Goal: Task Accomplishment & Management: Manage account settings

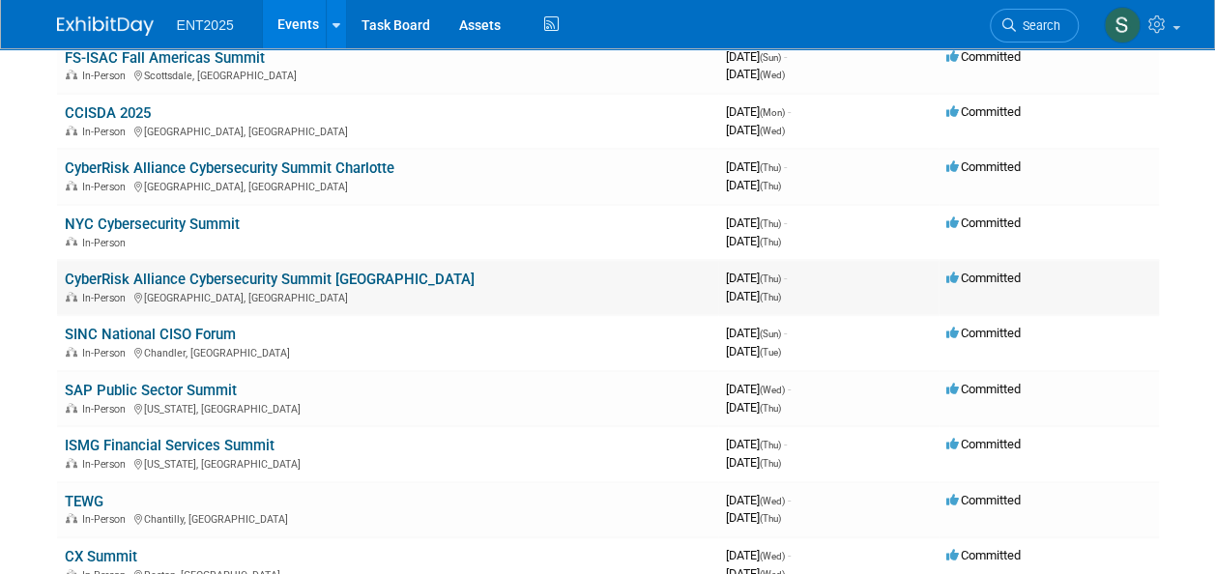
click at [288, 275] on link "CyberRisk Alliance Cybersecurity Summit [GEOGRAPHIC_DATA]" at bounding box center [270, 279] width 410 height 17
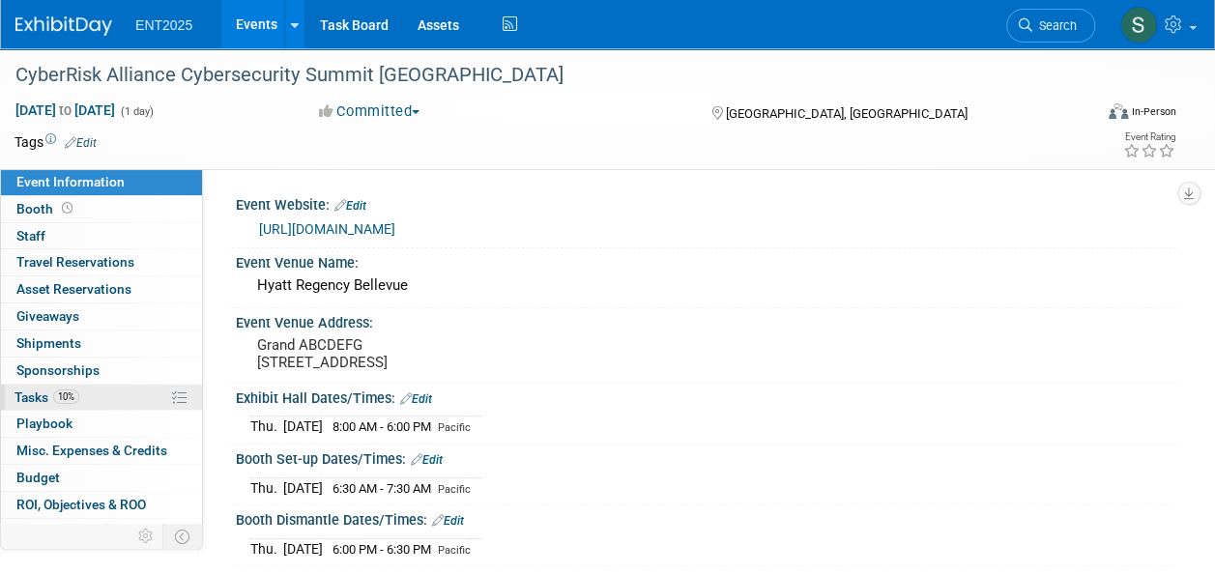
click at [31, 396] on span "Tasks 10%" at bounding box center [47, 397] width 65 height 15
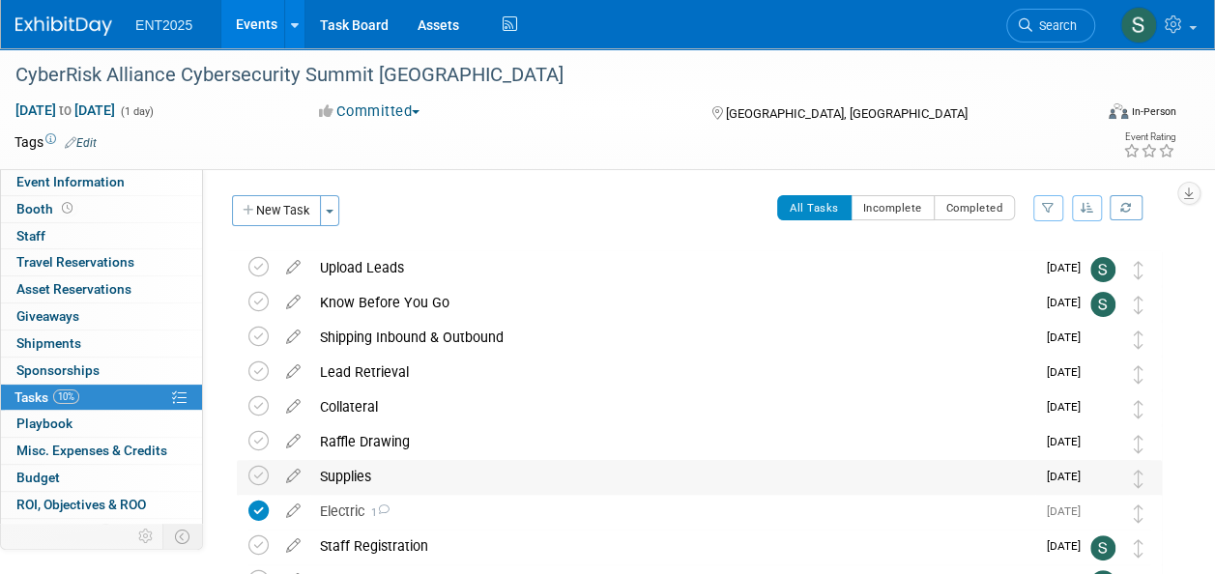
click at [333, 472] on div "Supplies" at bounding box center [672, 476] width 725 height 33
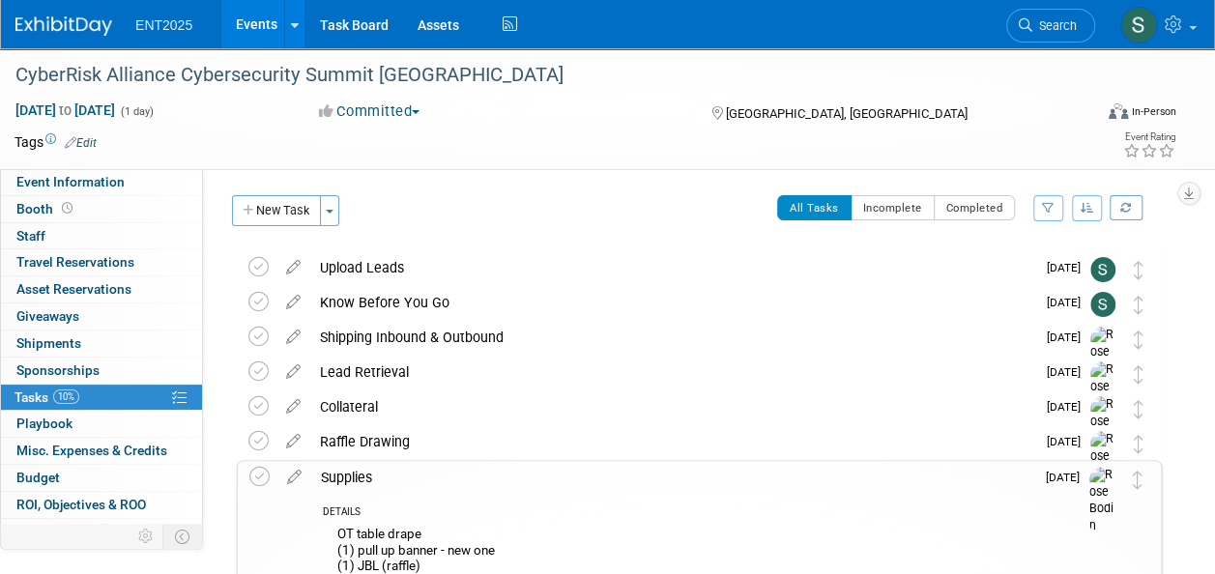
click at [336, 476] on div "Supplies" at bounding box center [672, 477] width 723 height 33
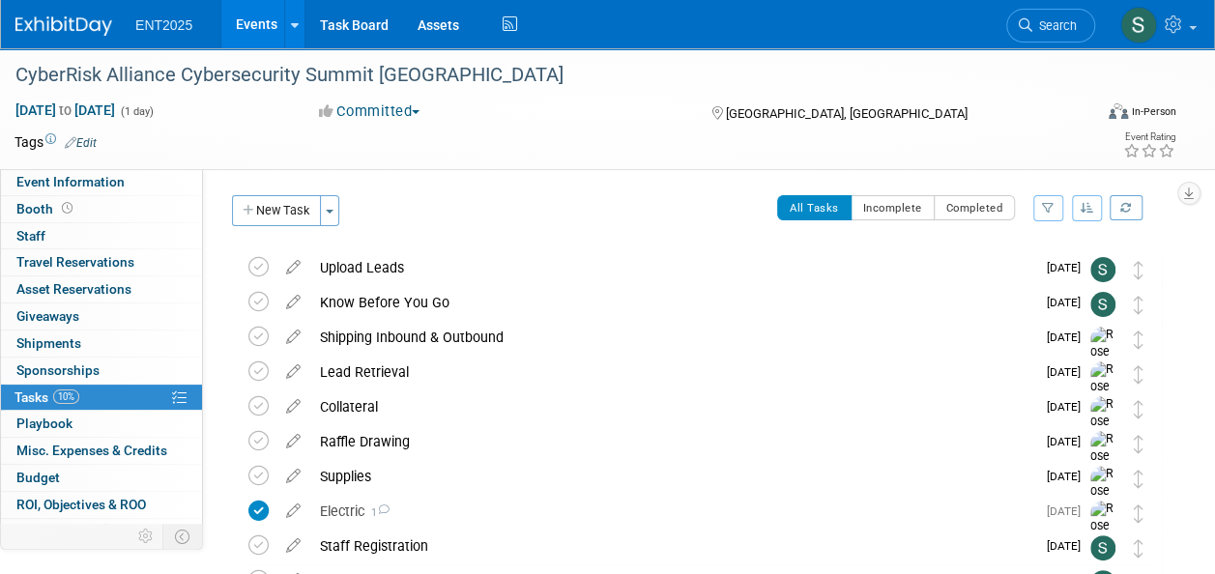
click at [251, 23] on link "Events" at bounding box center [256, 24] width 71 height 48
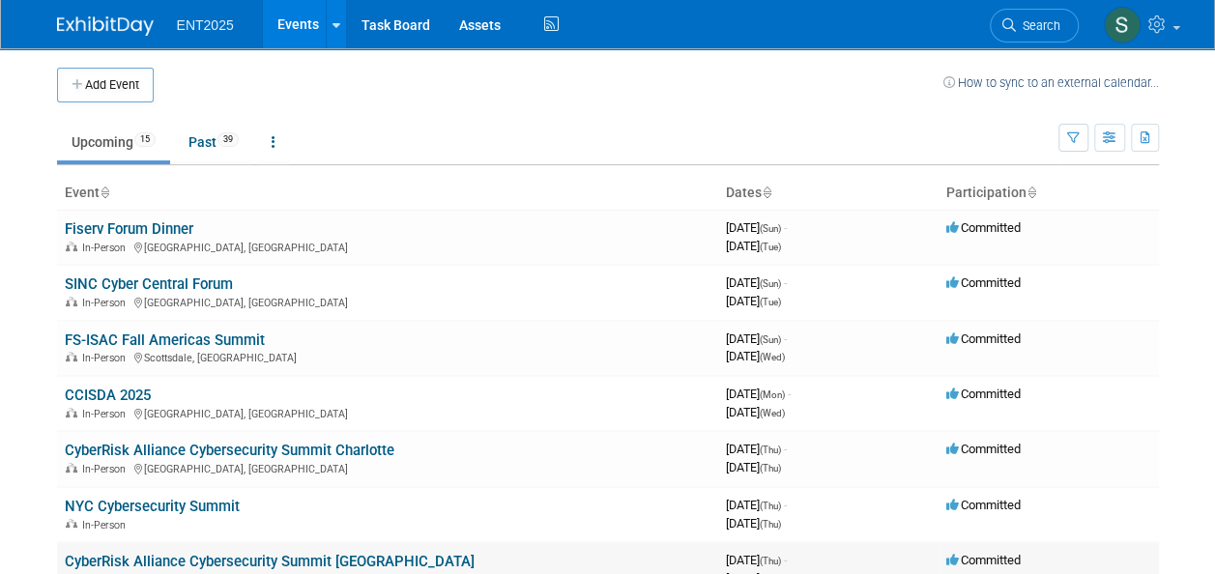
click at [268, 553] on link "CyberRisk Alliance Cybersecurity Summit [GEOGRAPHIC_DATA]" at bounding box center [270, 561] width 410 height 17
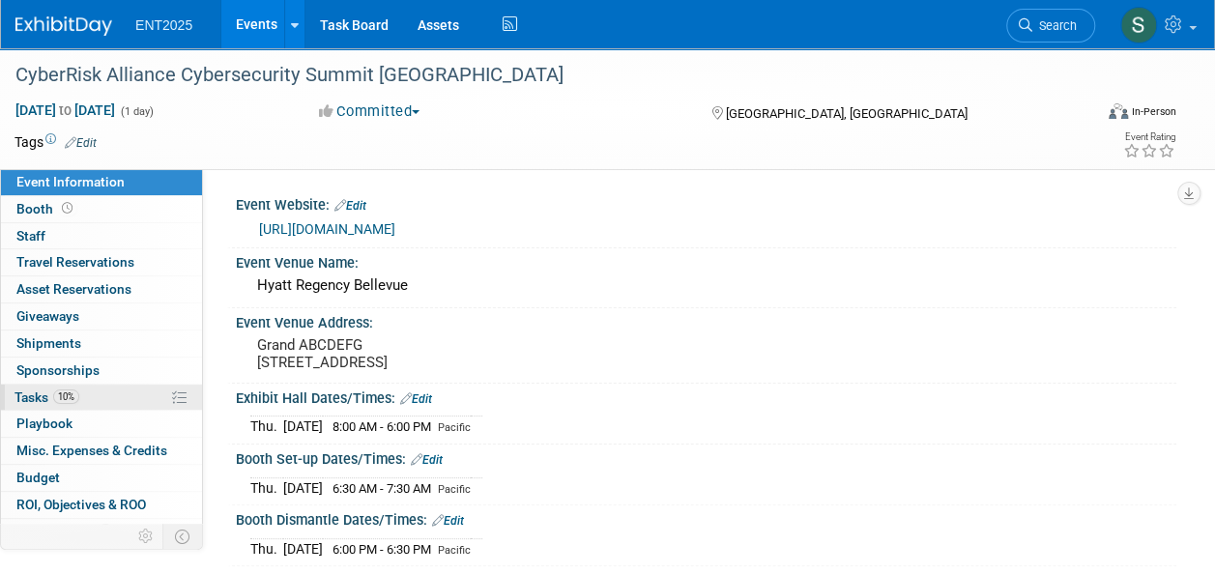
click at [35, 386] on link "10% Tasks 10%" at bounding box center [101, 398] width 201 height 26
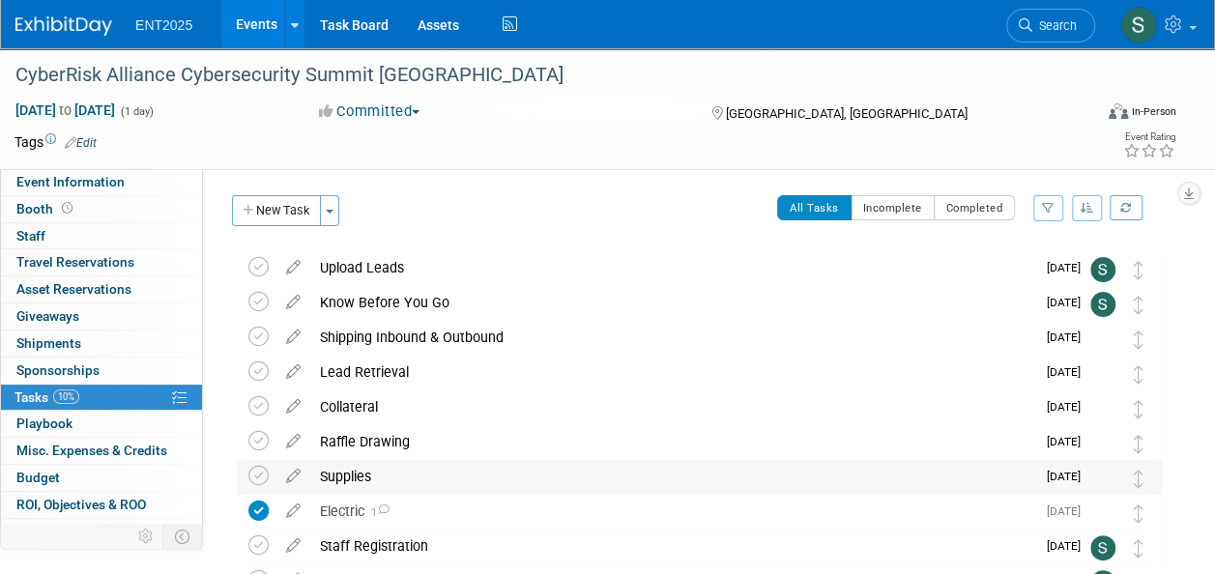
click at [336, 479] on div "Supplies" at bounding box center [672, 476] width 725 height 33
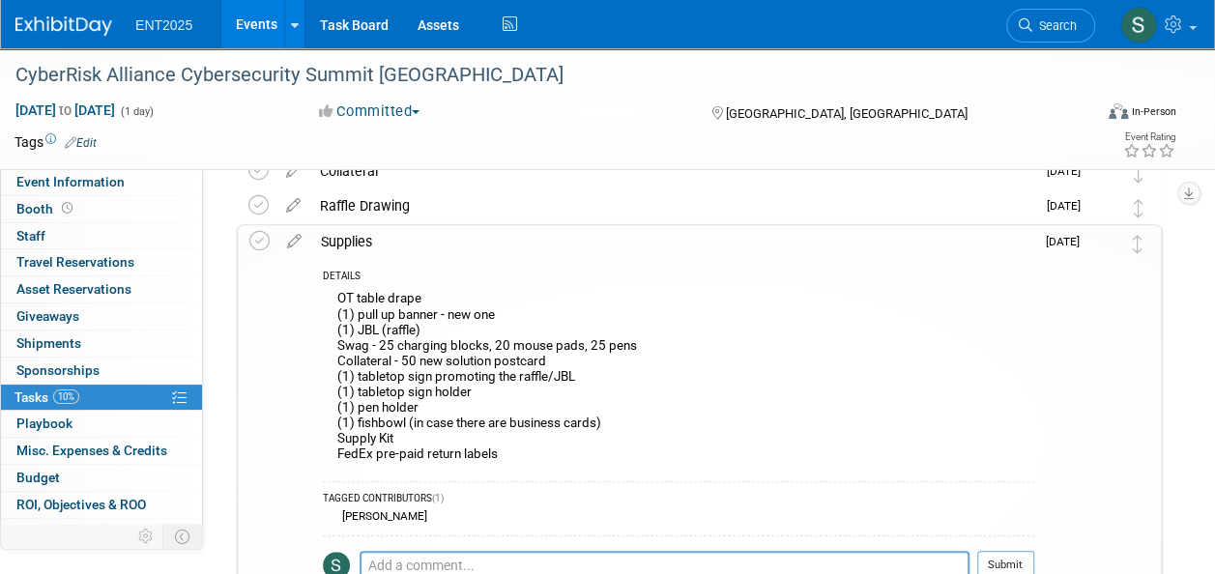
scroll to position [238, 0]
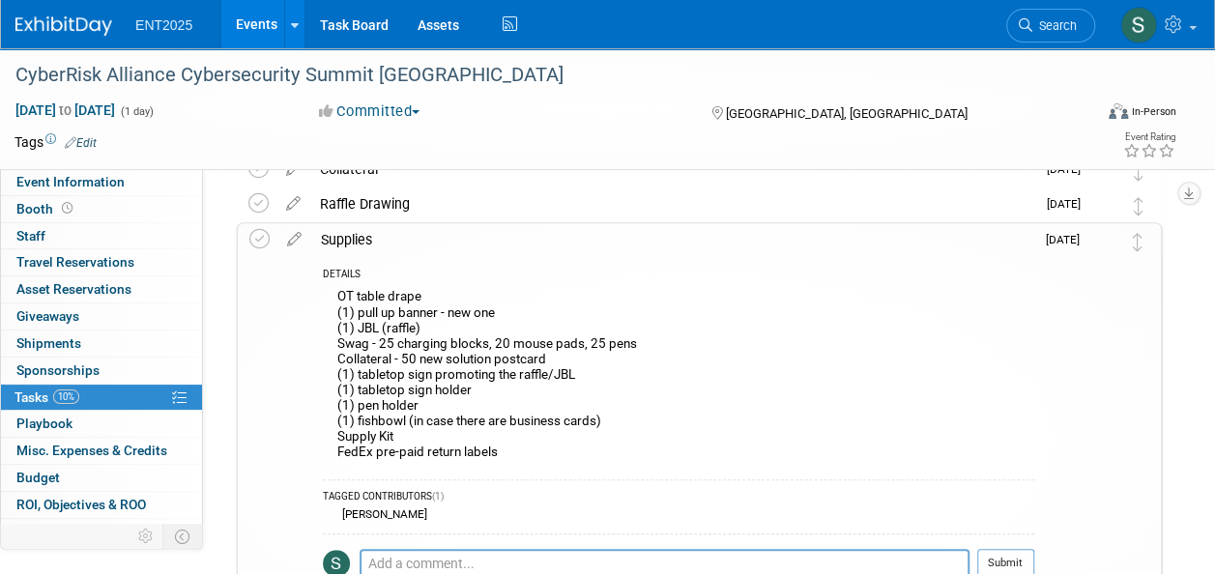
click at [290, 233] on icon at bounding box center [294, 235] width 34 height 24
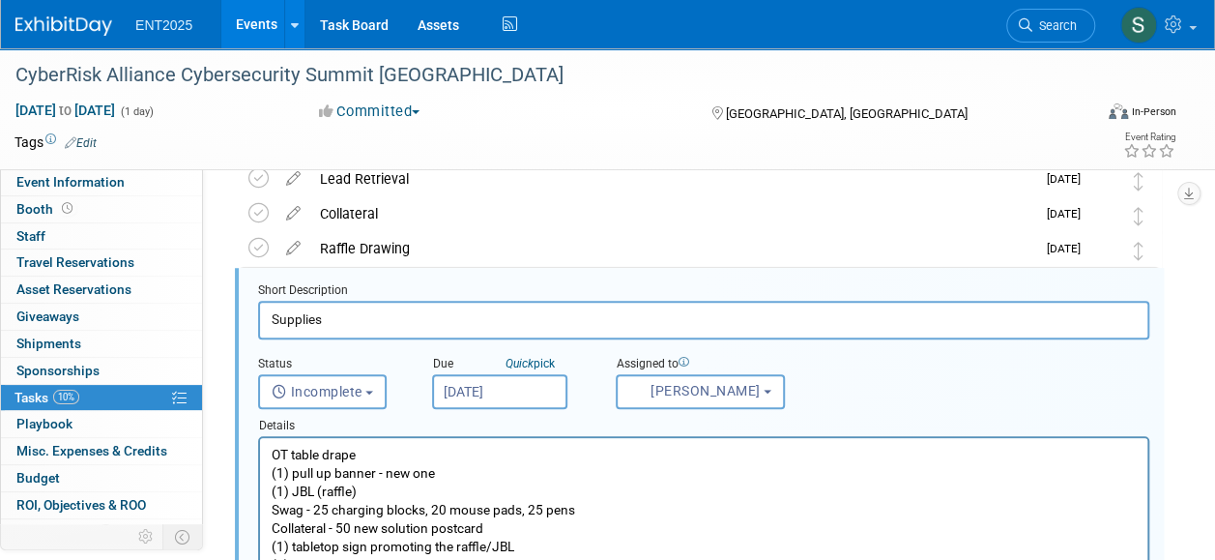
scroll to position [177, 0]
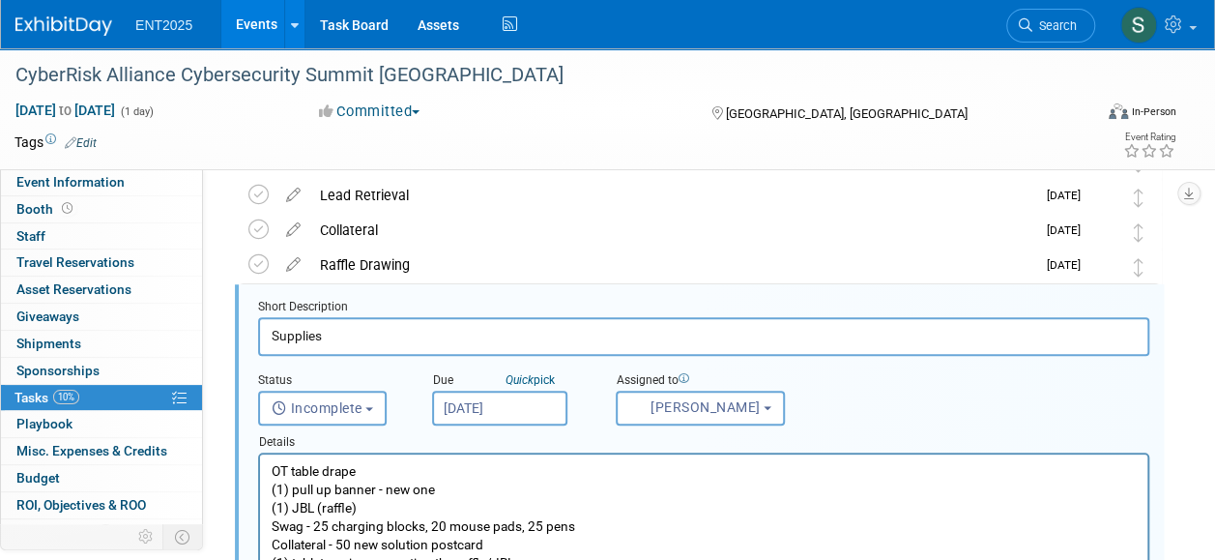
click at [316, 511] on p "OT table drape (1) pull up banner - new one (1) JBL (raffle) Swag - 25 charging…" at bounding box center [704, 563] width 865 height 203
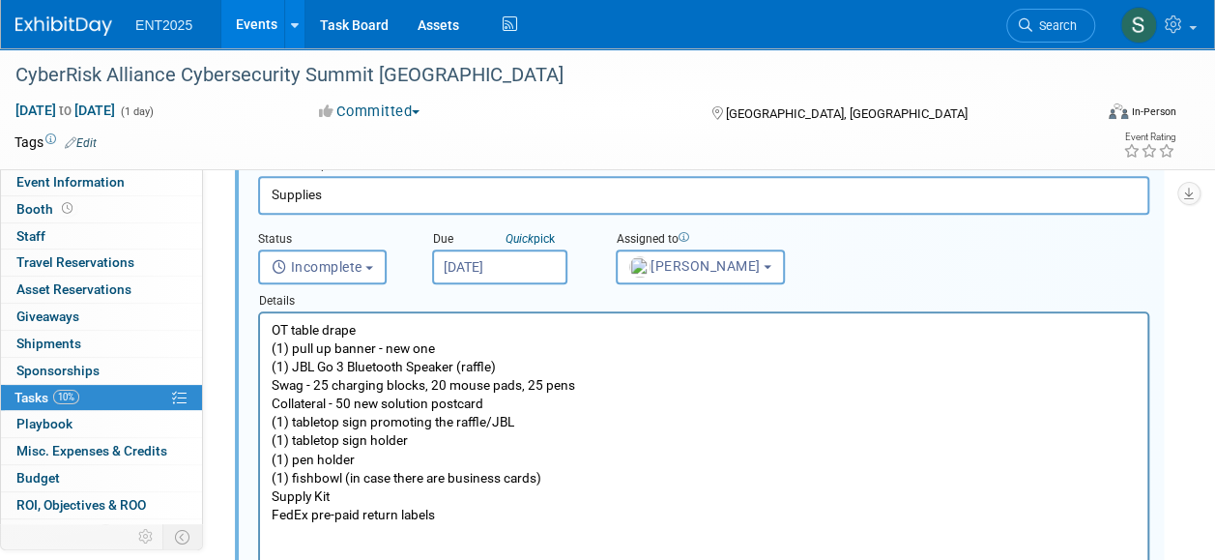
scroll to position [319, 0]
drag, startPoint x: 450, startPoint y: 387, endPoint x: 519, endPoint y: 389, distance: 69.6
click at [519, 389] on p "OT table drape (1) pull up banner - new one (1) JBL Go 3 Bluetooth Speaker (raf…" at bounding box center [704, 421] width 865 height 203
click at [531, 387] on p "OT table drape (1) pull up banner - new one (1) JBL Go 3 Bluetooth Speaker (raf…" at bounding box center [704, 421] width 865 height 203
click at [890, 440] on p "OT table drape (1) pull up banner - new one (1) JBL Go 3 Bluetooth Speaker (raf…" at bounding box center [704, 421] width 865 height 203
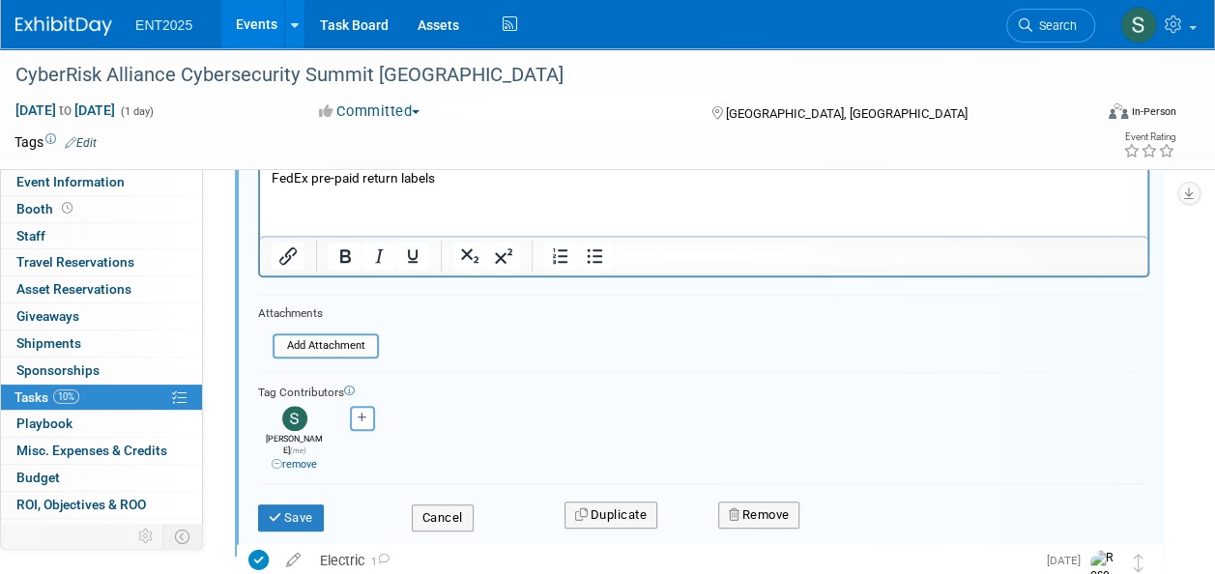
scroll to position [656, 0]
click at [284, 505] on button "Save" at bounding box center [291, 517] width 66 height 27
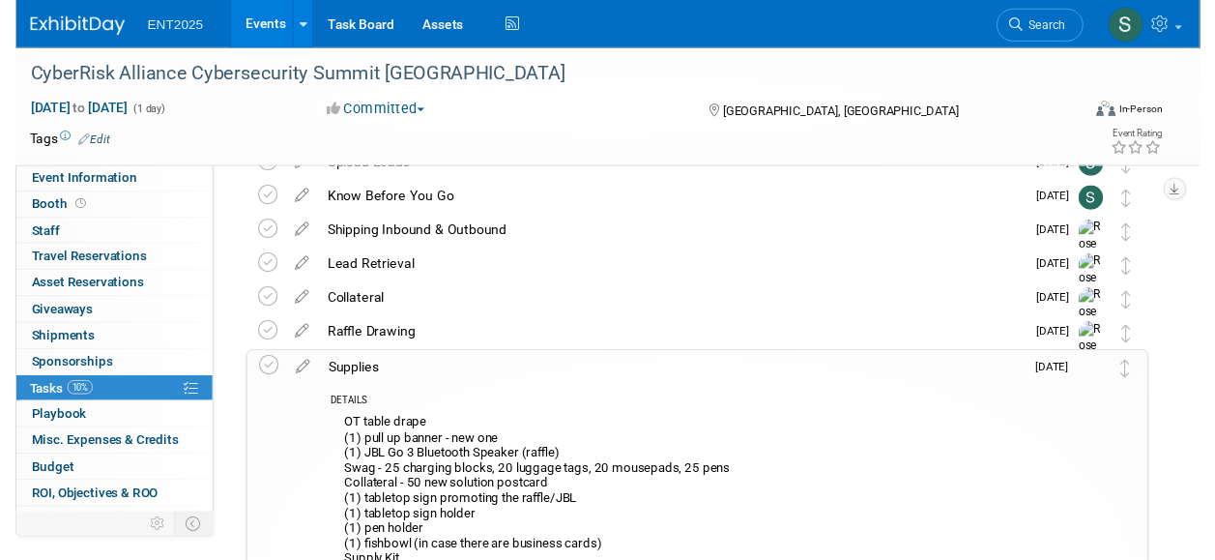
scroll to position [107, 0]
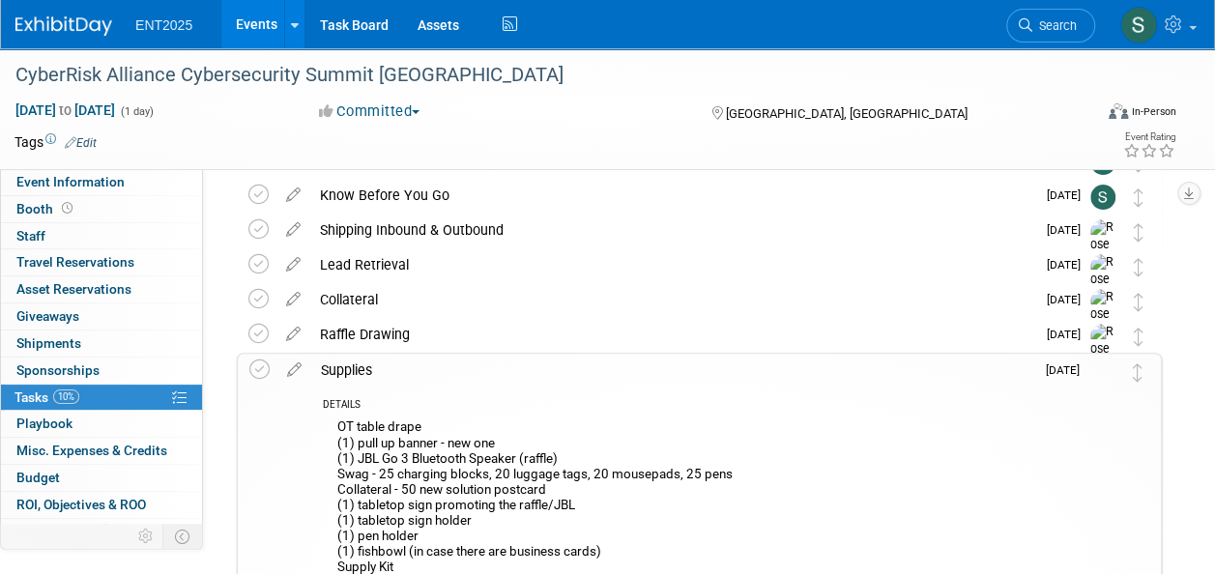
click at [373, 373] on div "Supplies" at bounding box center [672, 370] width 723 height 33
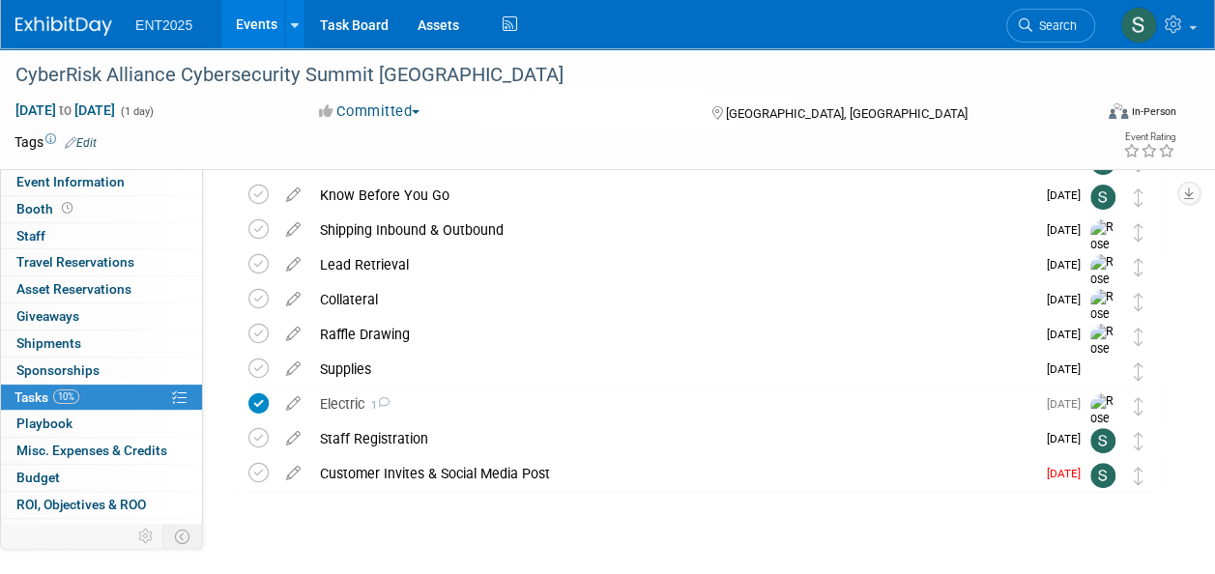
click at [290, 473] on icon at bounding box center [294, 469] width 34 height 24
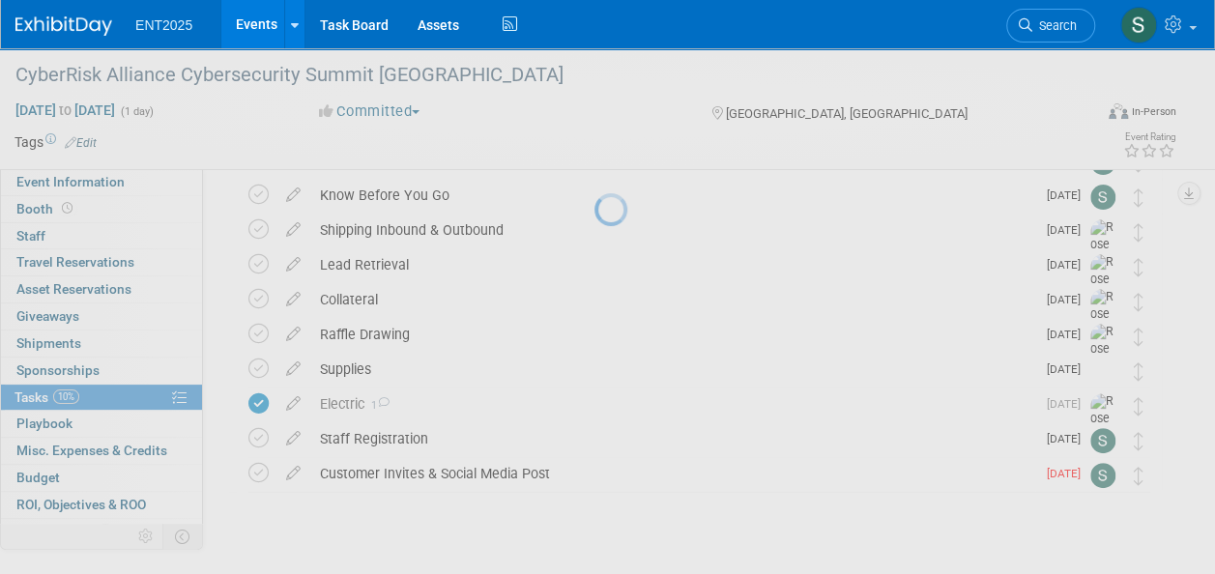
select select "8"
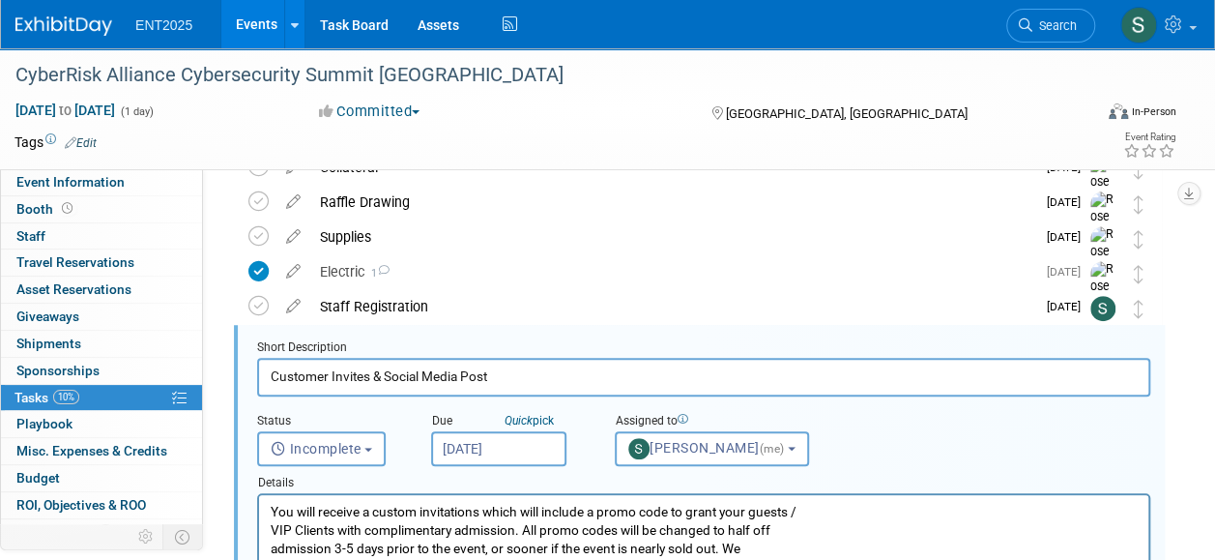
scroll to position [280, 0]
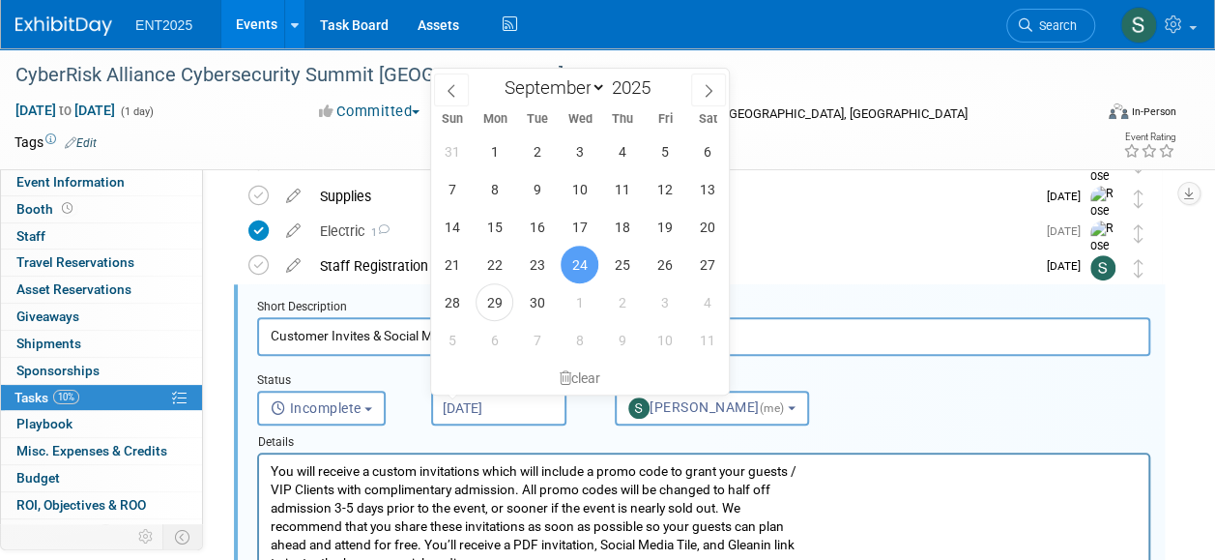
click at [479, 414] on input "Sep 24, 2025" at bounding box center [498, 408] width 135 height 35
click at [578, 309] on span "1" at bounding box center [580, 302] width 38 height 38
type input "Oct 1, 2025"
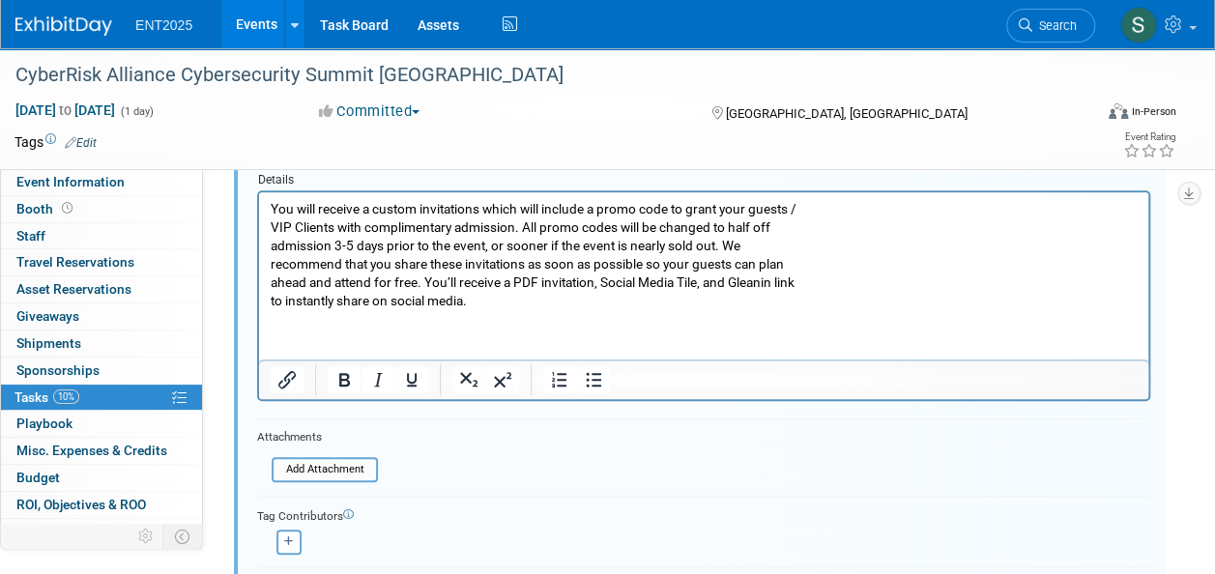
scroll to position [723, 0]
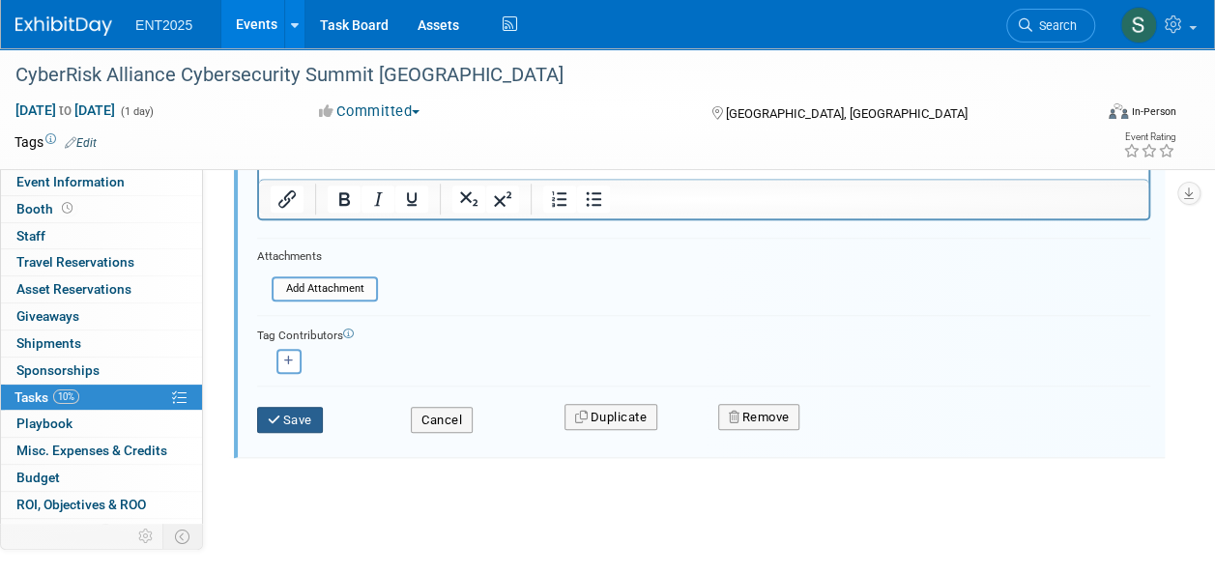
click at [283, 416] on button "Save" at bounding box center [290, 420] width 66 height 27
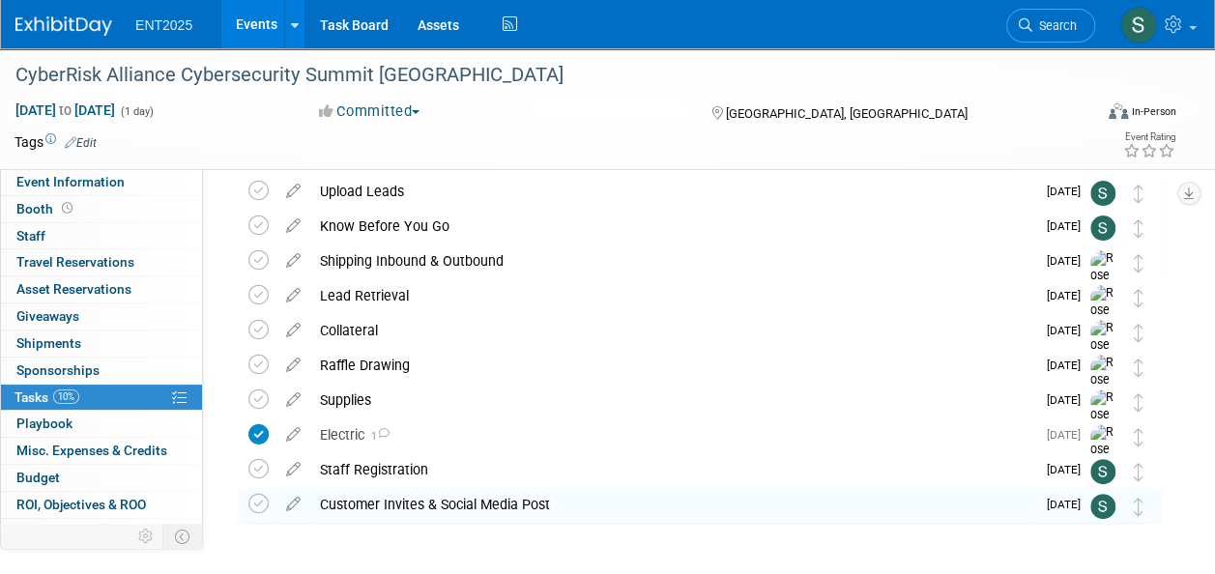
scroll to position [0, 0]
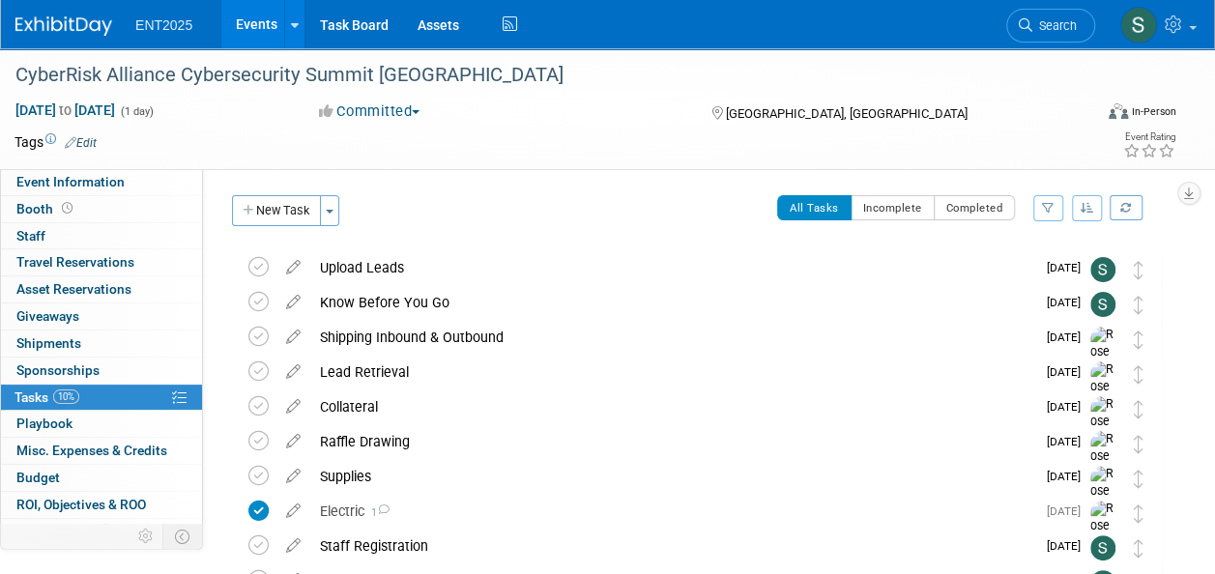
click at [237, 31] on link "Events" at bounding box center [256, 24] width 71 height 48
